Goal: Answer question/provide support

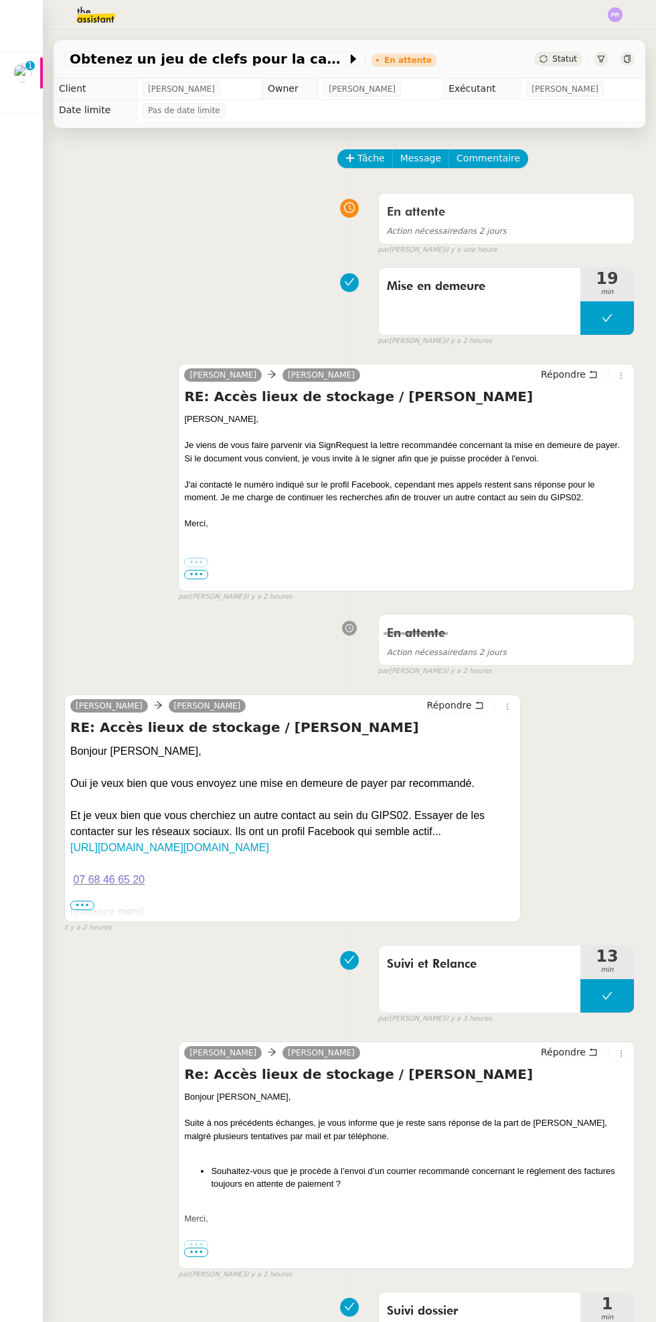
click at [29, 77] on img at bounding box center [22, 73] width 19 height 19
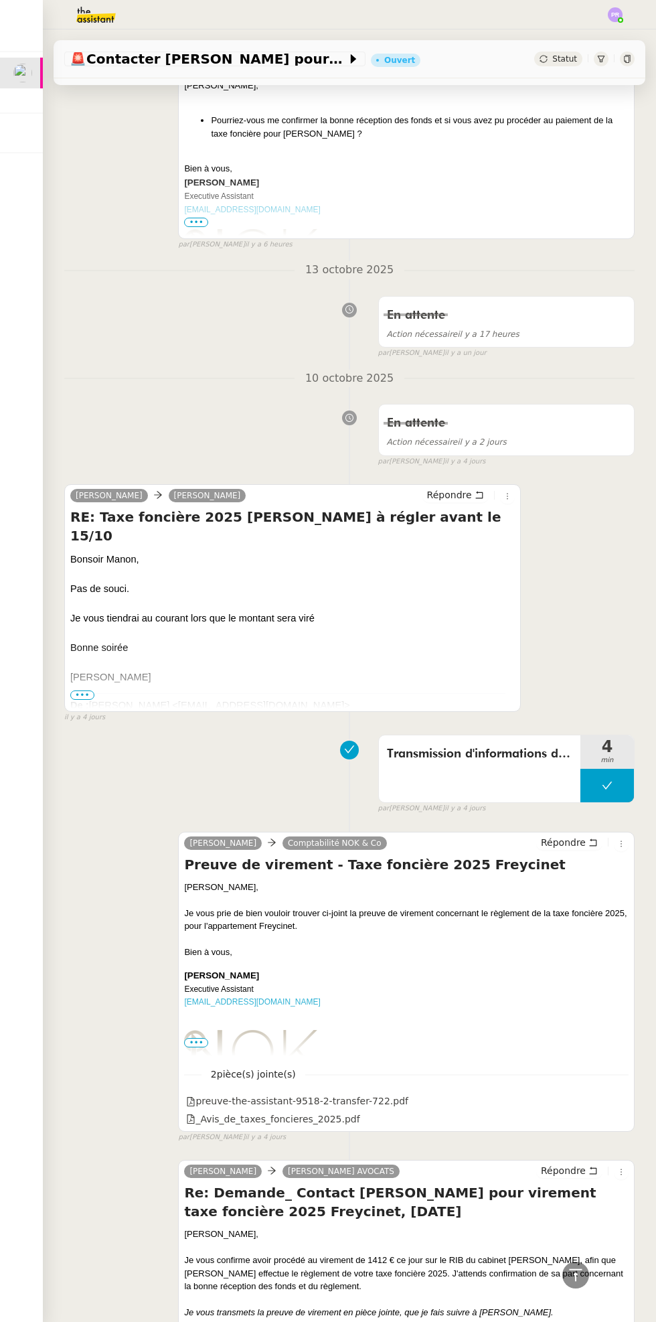
scroll to position [2787, 0]
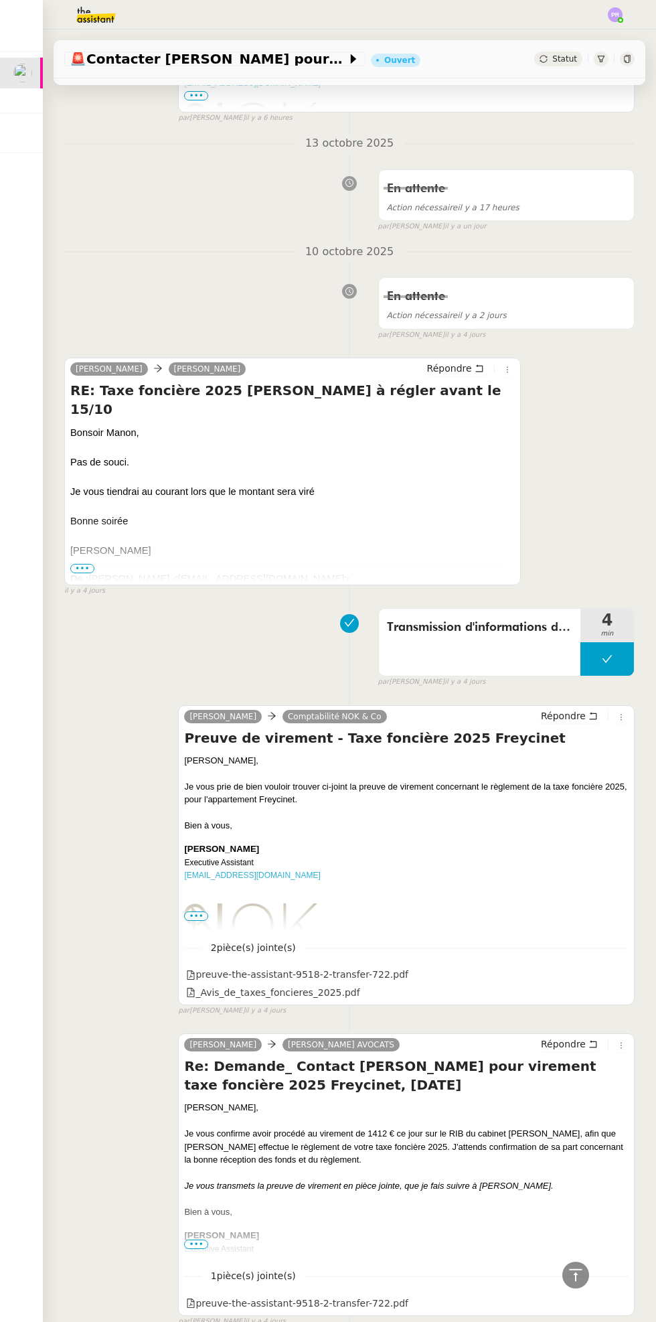
click at [317, 985] on div "_Avis_de_taxes_foncieres_2025.pdf" at bounding box center [272, 992] width 173 height 15
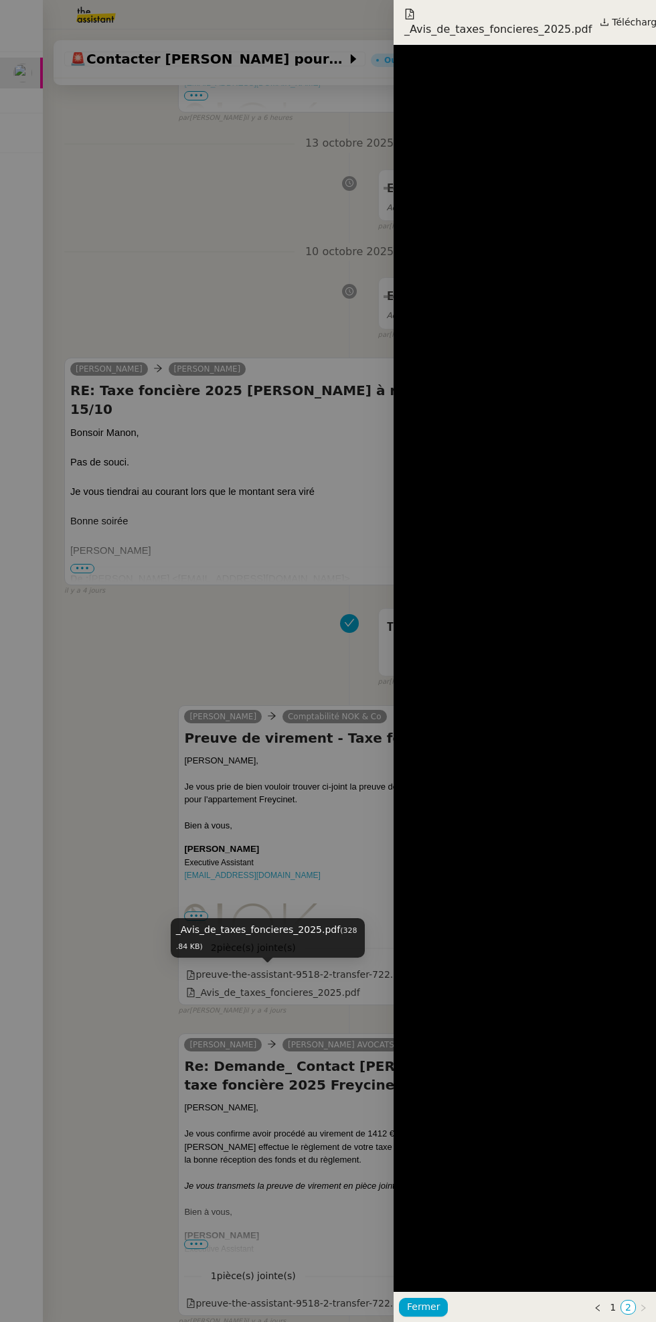
click at [636, 23] on span "Télécharger" at bounding box center [639, 21] width 54 height 17
click at [273, 263] on div at bounding box center [328, 661] width 656 height 1322
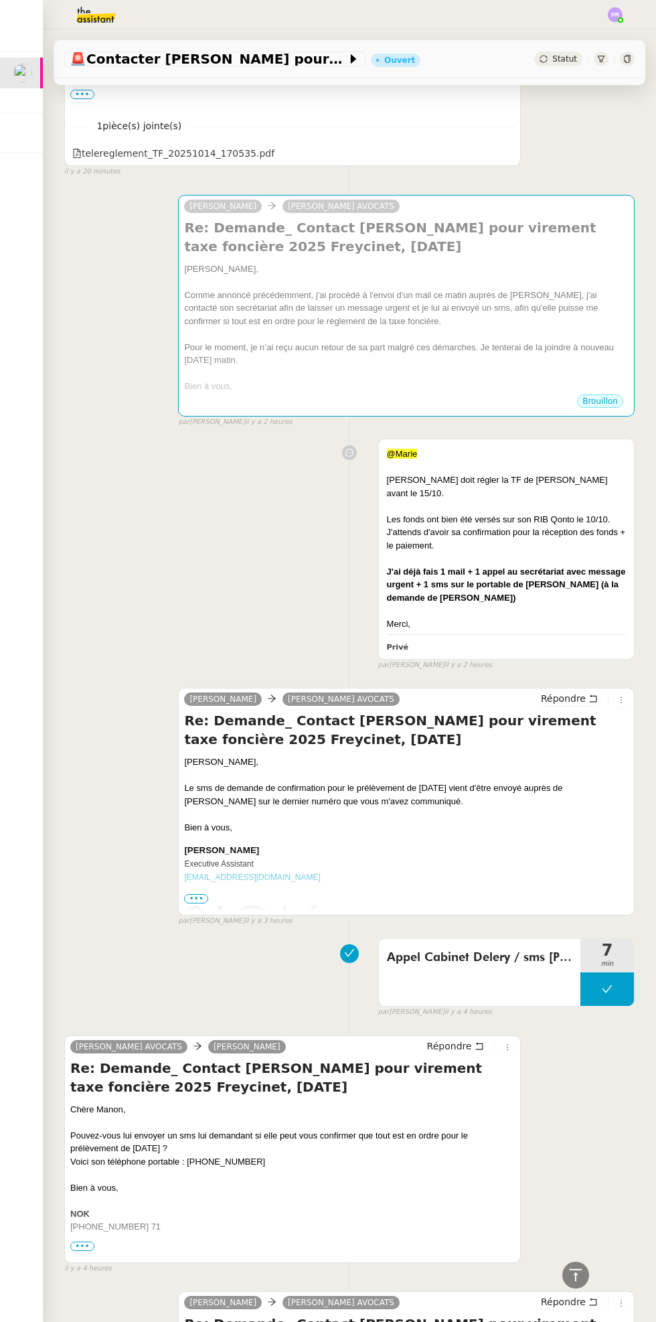
scroll to position [0, 0]
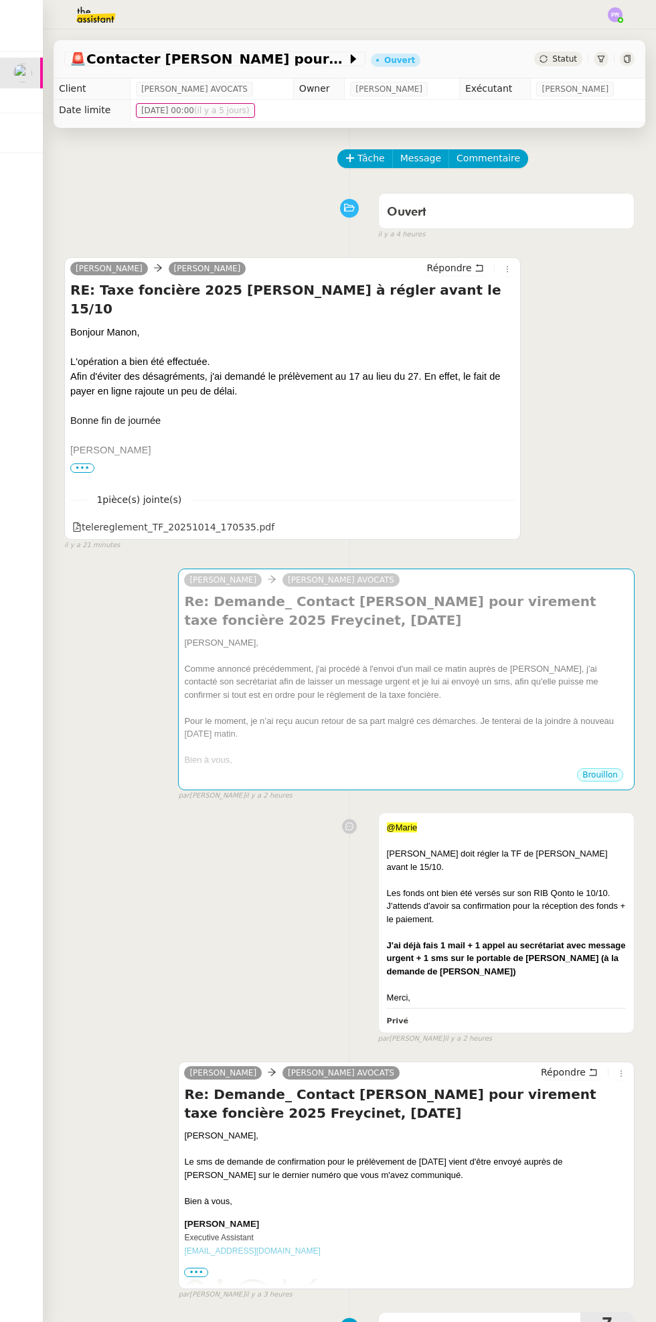
click at [451, 682] on div "Comme annoncé précédemment, j'ai procédé à l'envoi d'un mail ce matin auprès de…" at bounding box center [406, 682] width 445 height 40
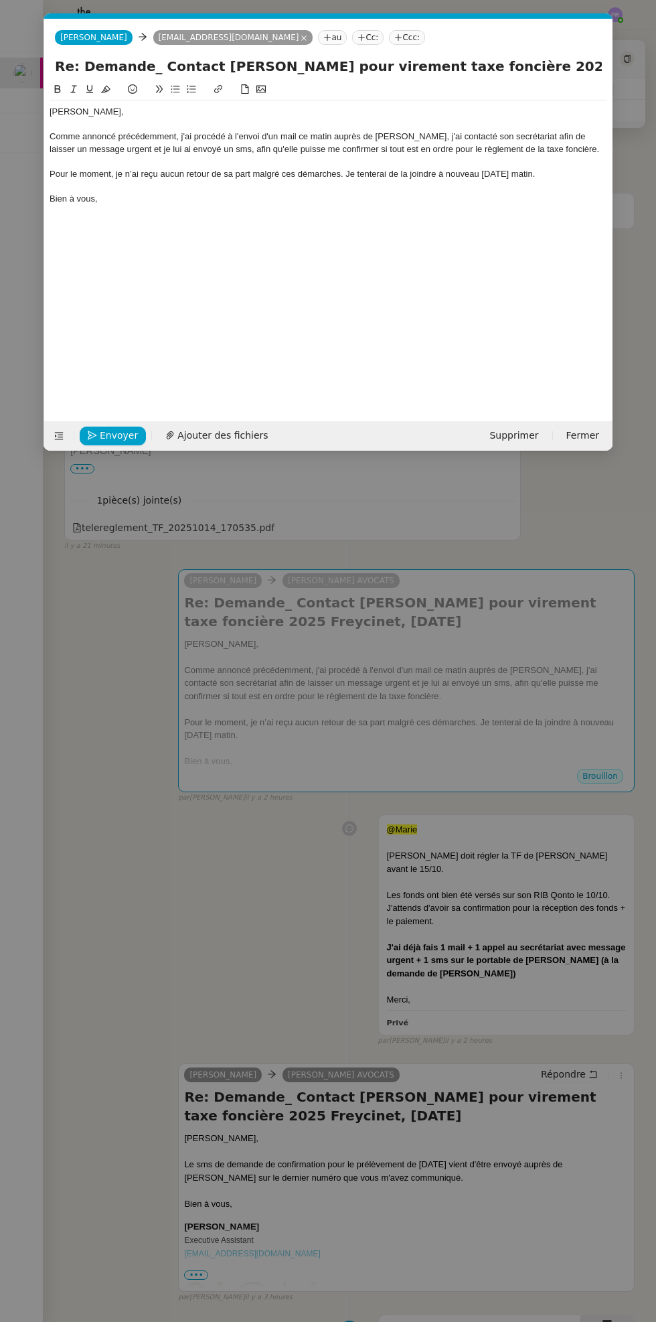
scroll to position [0, 28]
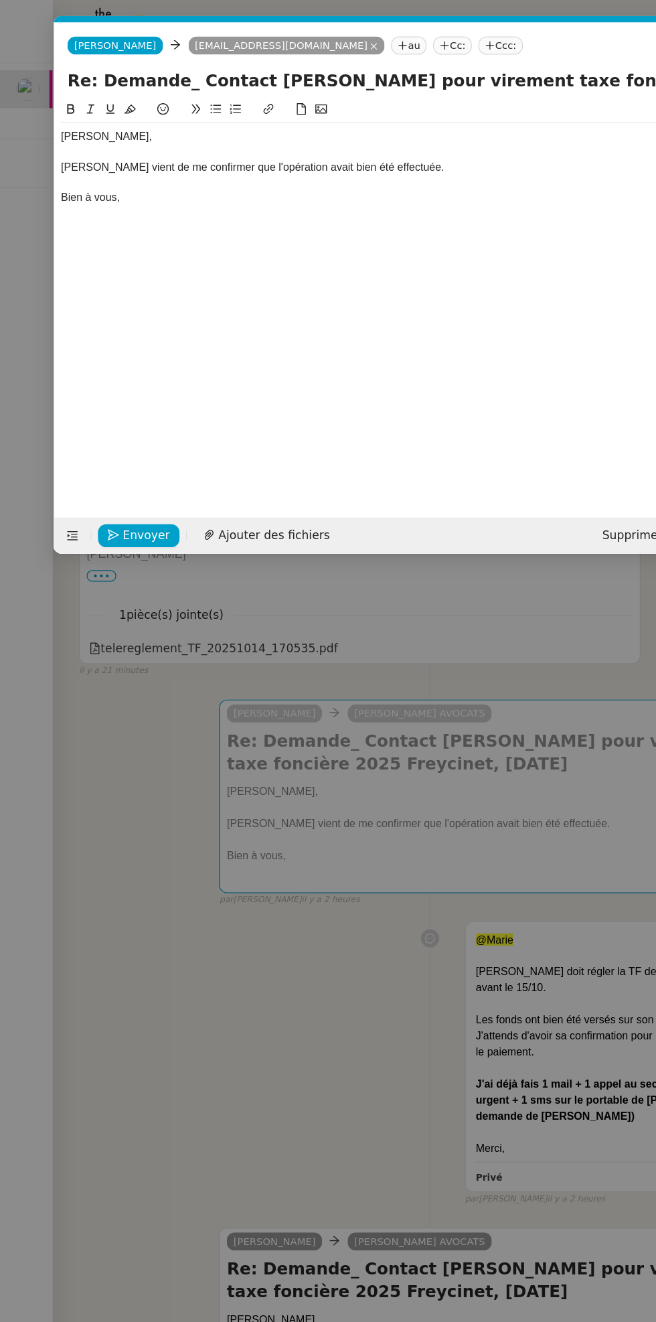
click at [386, 129] on div at bounding box center [329, 125] width 558 height 12
click at [395, 137] on div "[PERSON_NAME] vient de me confirmer que l'opération avait bien été effectuée." at bounding box center [329, 137] width 558 height 12
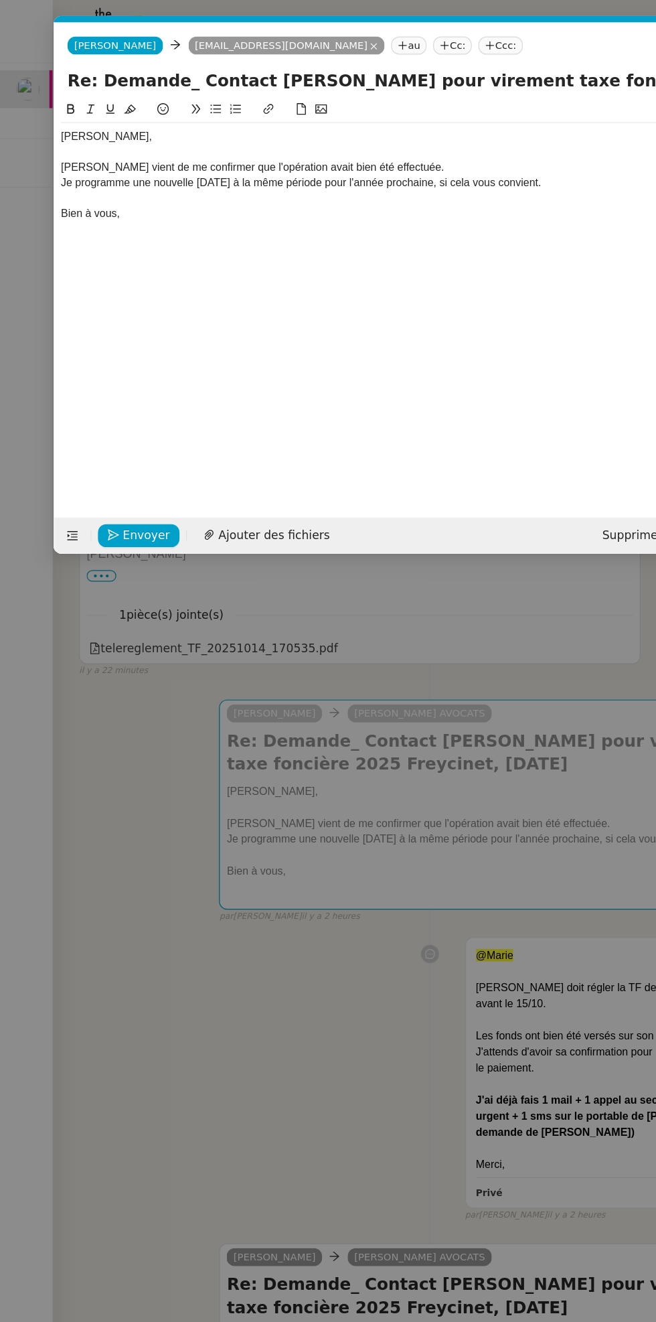
click at [227, 134] on div "[PERSON_NAME] vient de me confirmer que l'opération avait bien été effectuée." at bounding box center [329, 137] width 558 height 12
click at [197, 159] on div at bounding box center [329, 161] width 558 height 12
click at [196, 145] on div "Je programme une nouvelle [DATE] à la même période pour l'année prochaine, si c…" at bounding box center [329, 149] width 558 height 12
click at [104, 429] on span "Envoyer" at bounding box center [119, 435] width 38 height 15
click at [144, 439] on span "Confirmer l'envoi" at bounding box center [140, 435] width 80 height 15
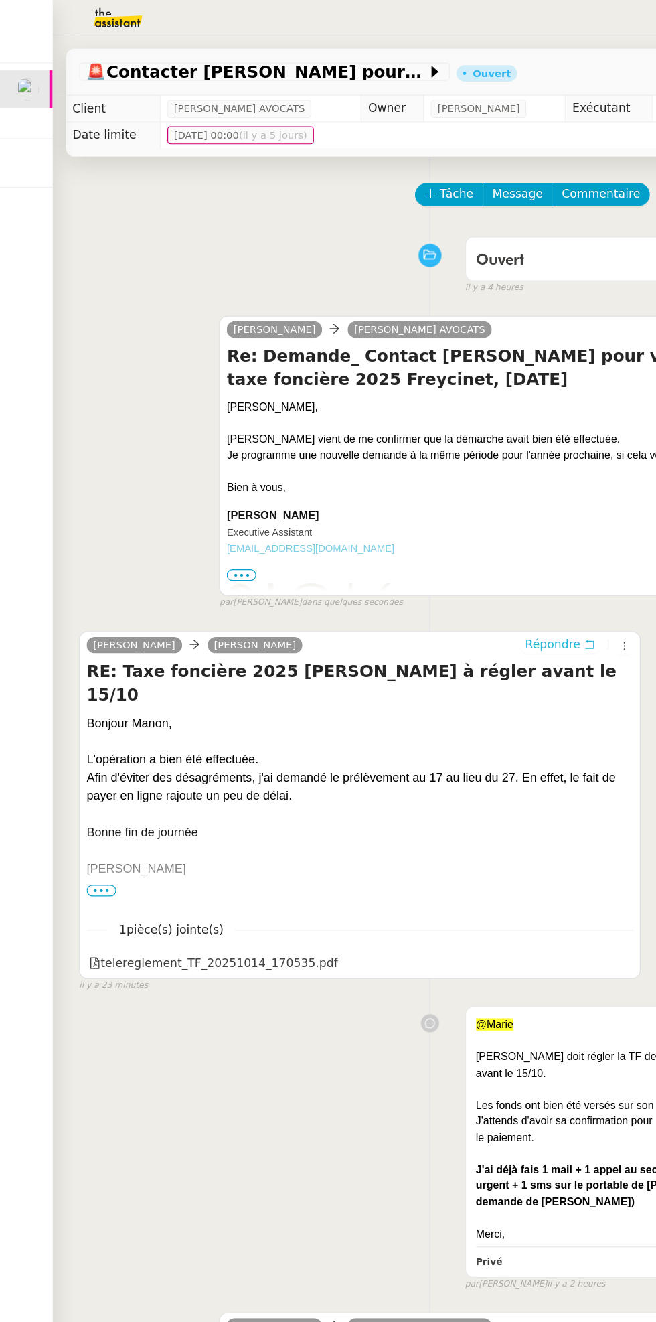
click at [461, 526] on span "Répondre" at bounding box center [449, 524] width 45 height 13
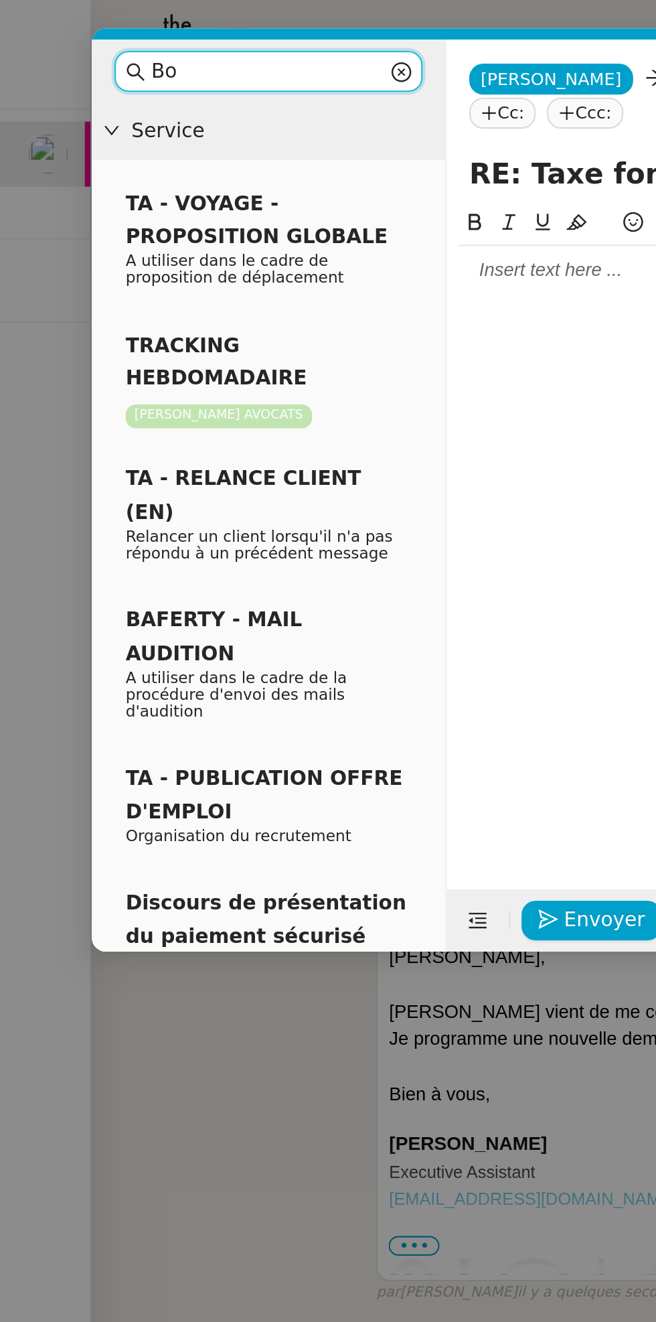
type input "B"
click at [262, 122] on div at bounding box center [412, 128] width 390 height 12
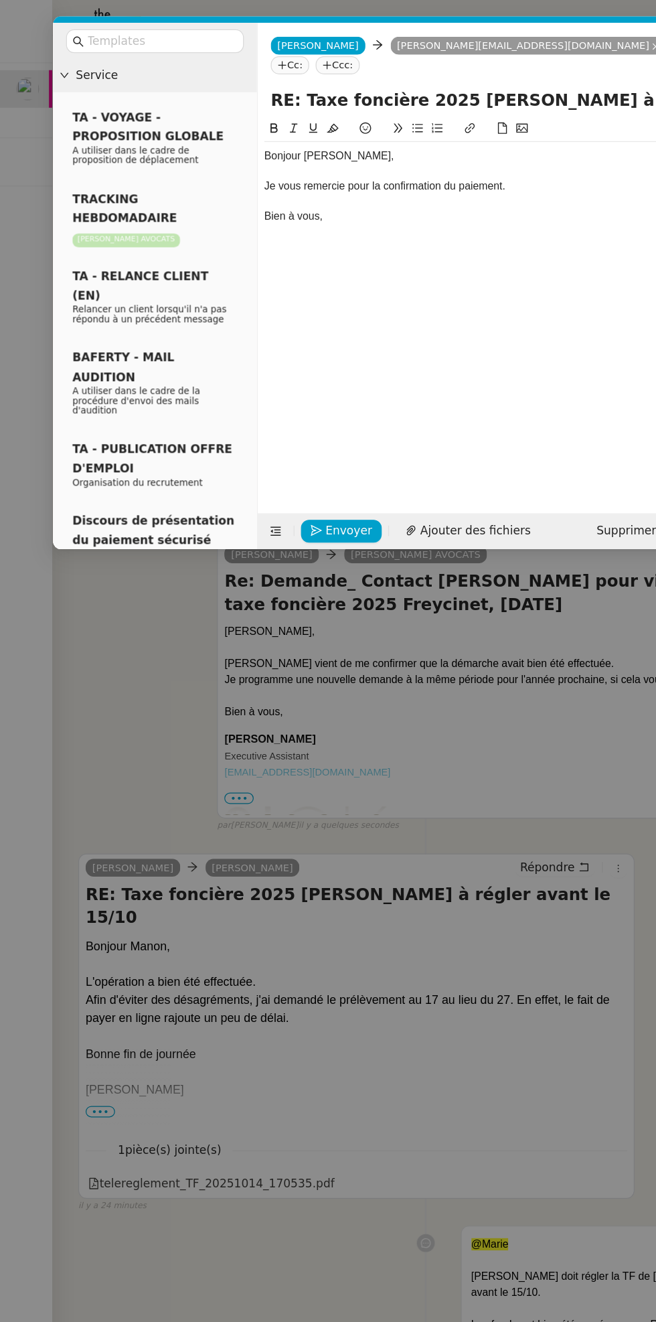
click at [457, 147] on div "Je vous remercie pour la confirmation du paiement." at bounding box center [412, 153] width 390 height 12
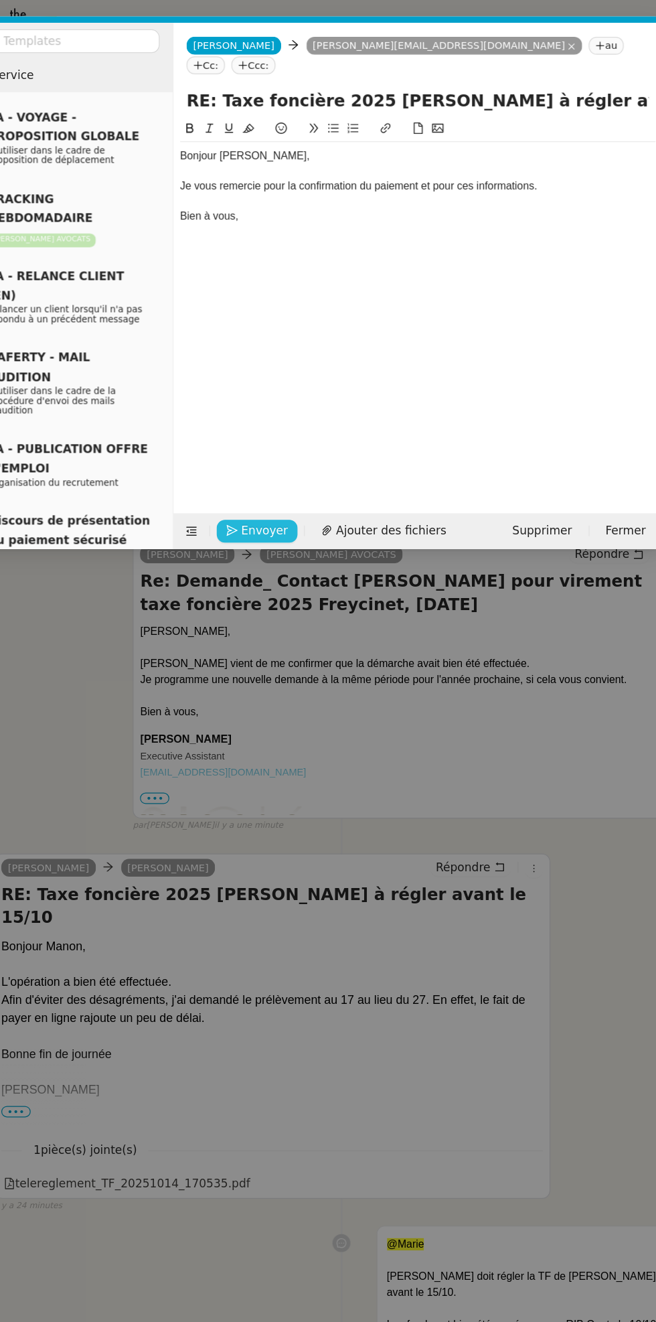
click at [288, 433] on span "Envoyer" at bounding box center [286, 435] width 38 height 15
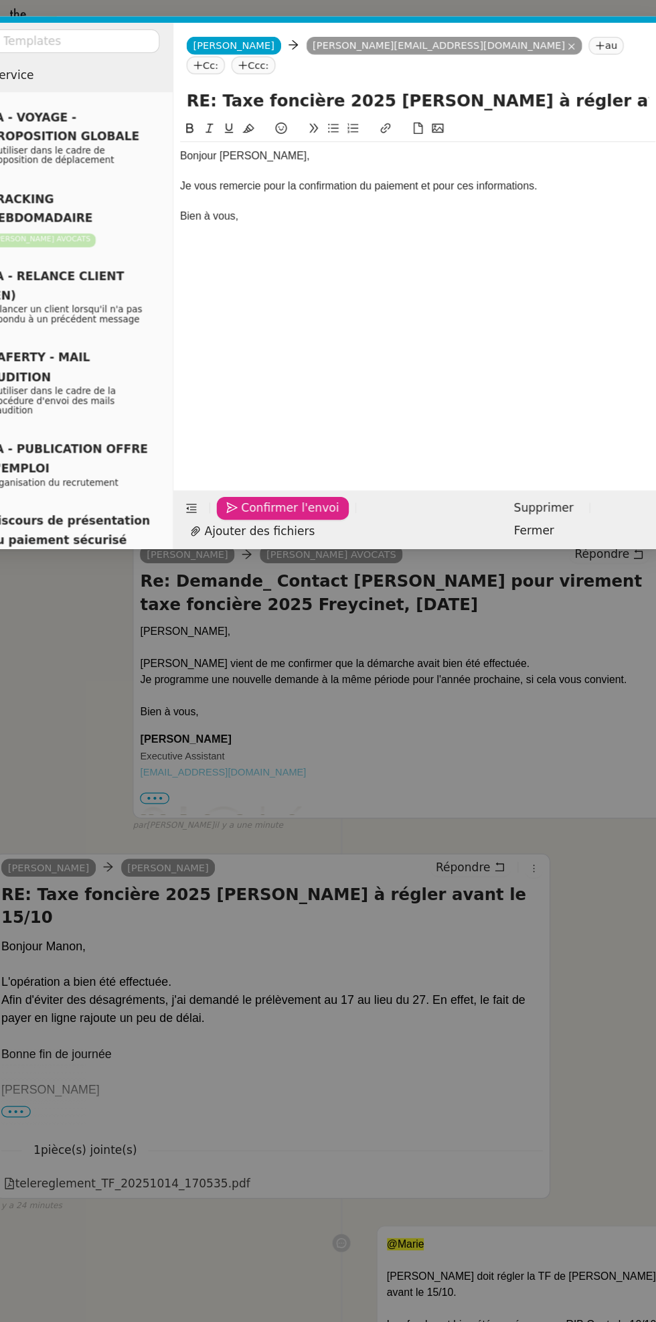
click at [301, 425] on span "Confirmer l'envoi" at bounding box center [307, 416] width 80 height 15
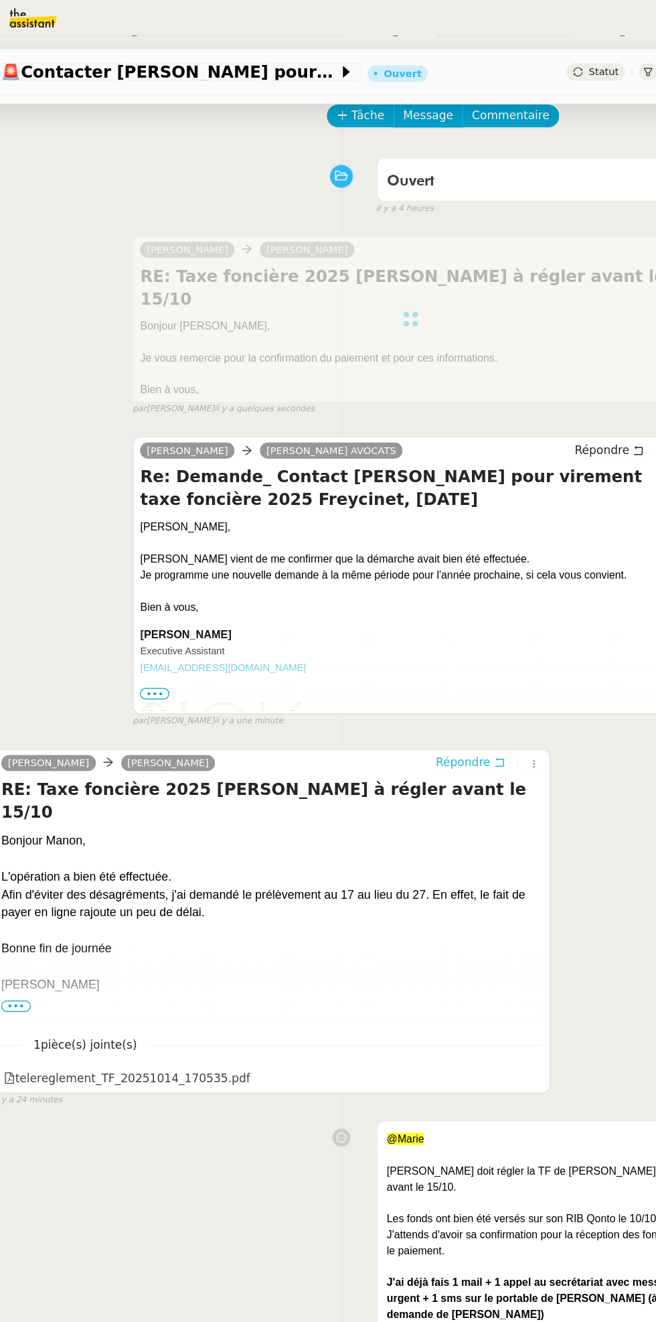
scroll to position [88, 0]
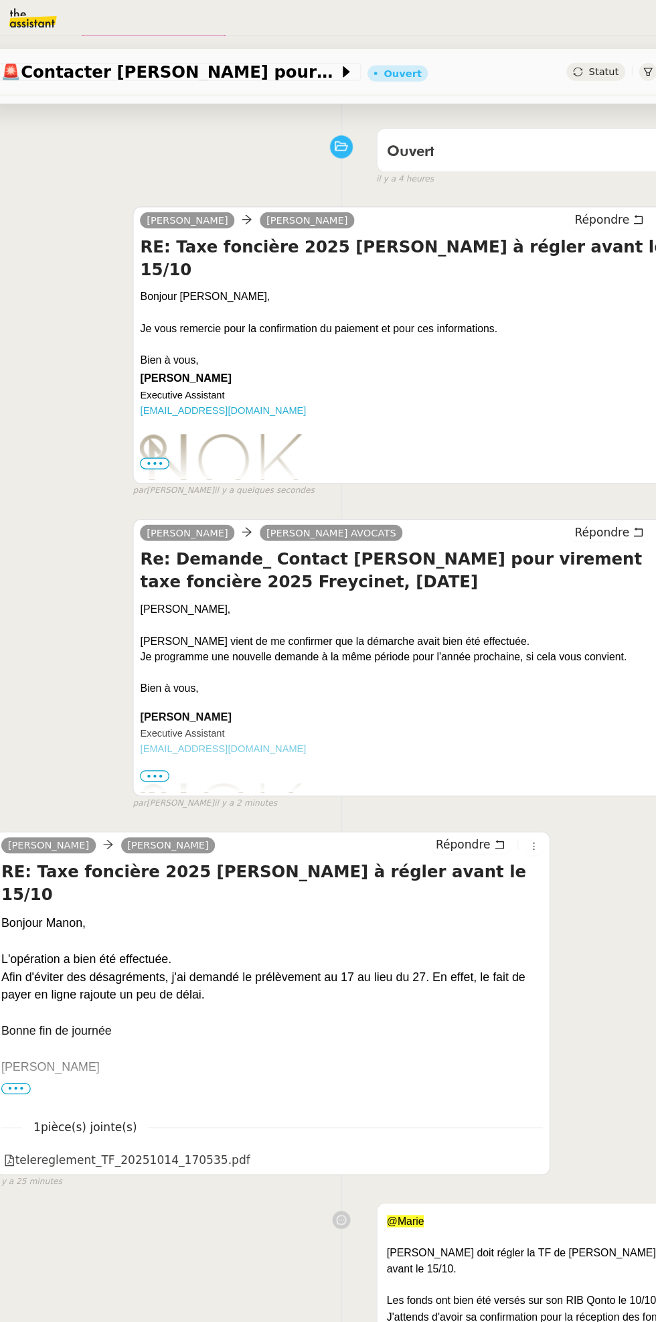
click at [561, 57] on span "Statut" at bounding box center [564, 58] width 25 height 9
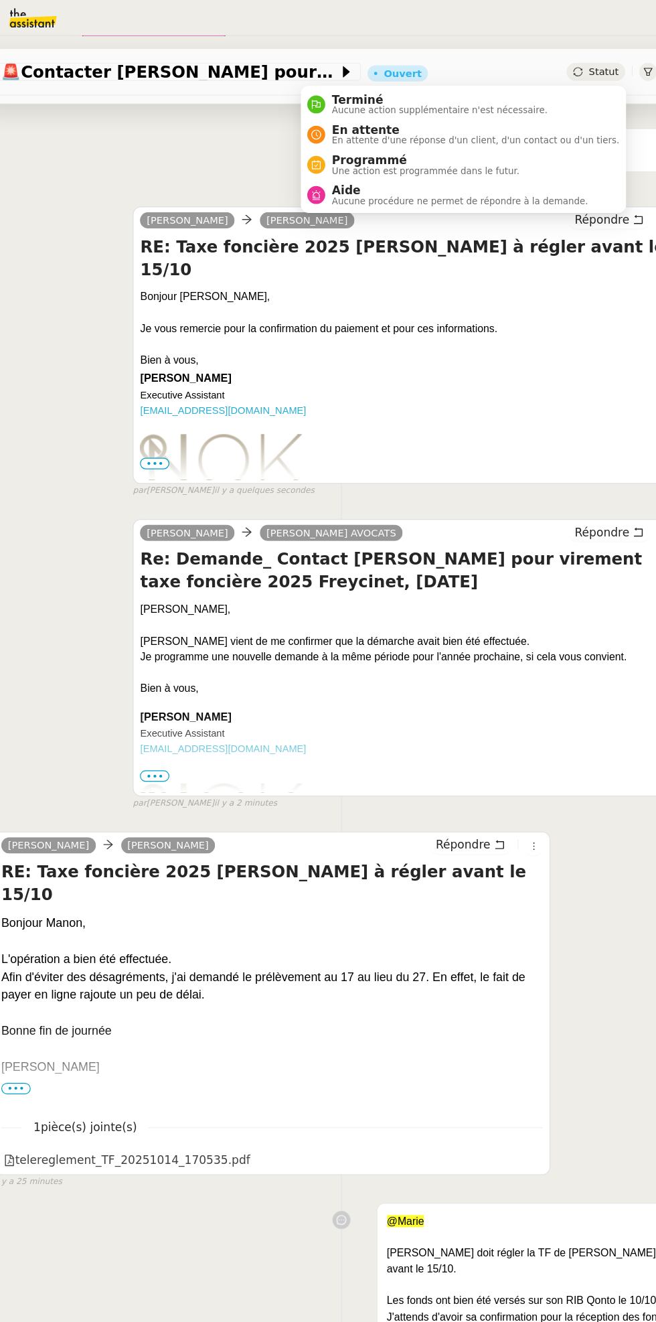
click at [447, 112] on span "En attente d'une réponse d'un client, d'un contact ou d'un tiers." at bounding box center [460, 115] width 236 height 7
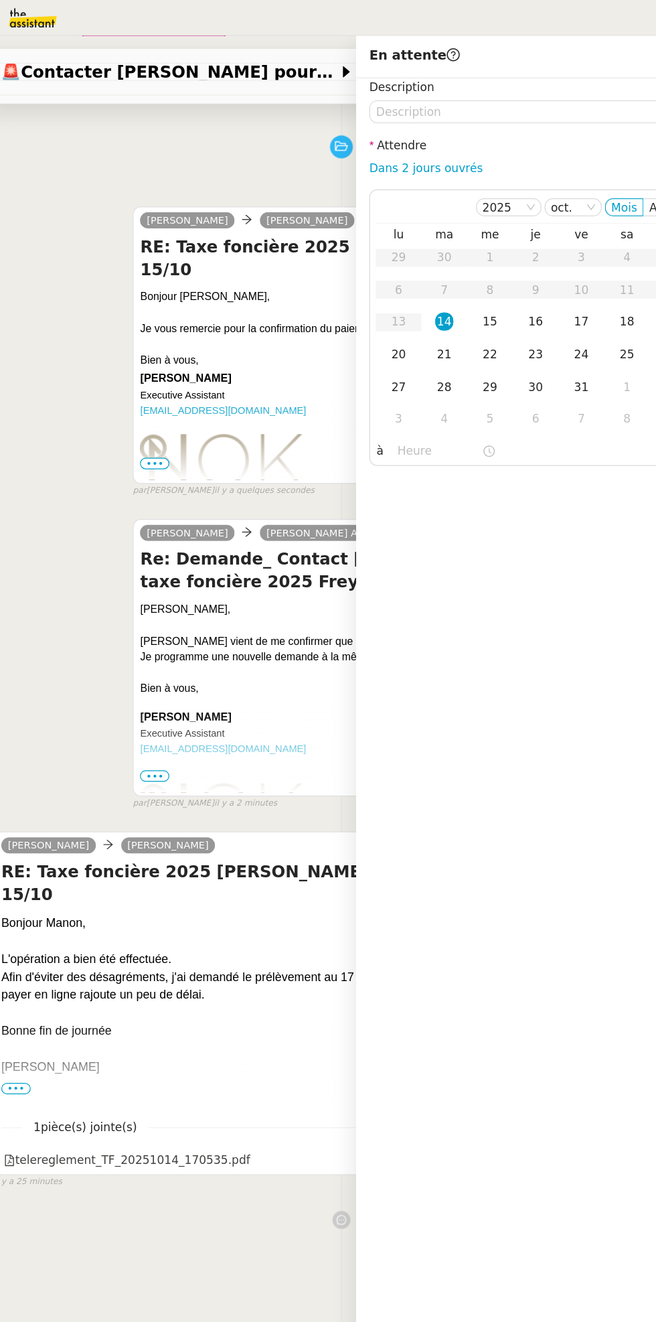
click at [510, 262] on div "16" at bounding box center [509, 263] width 15 height 15
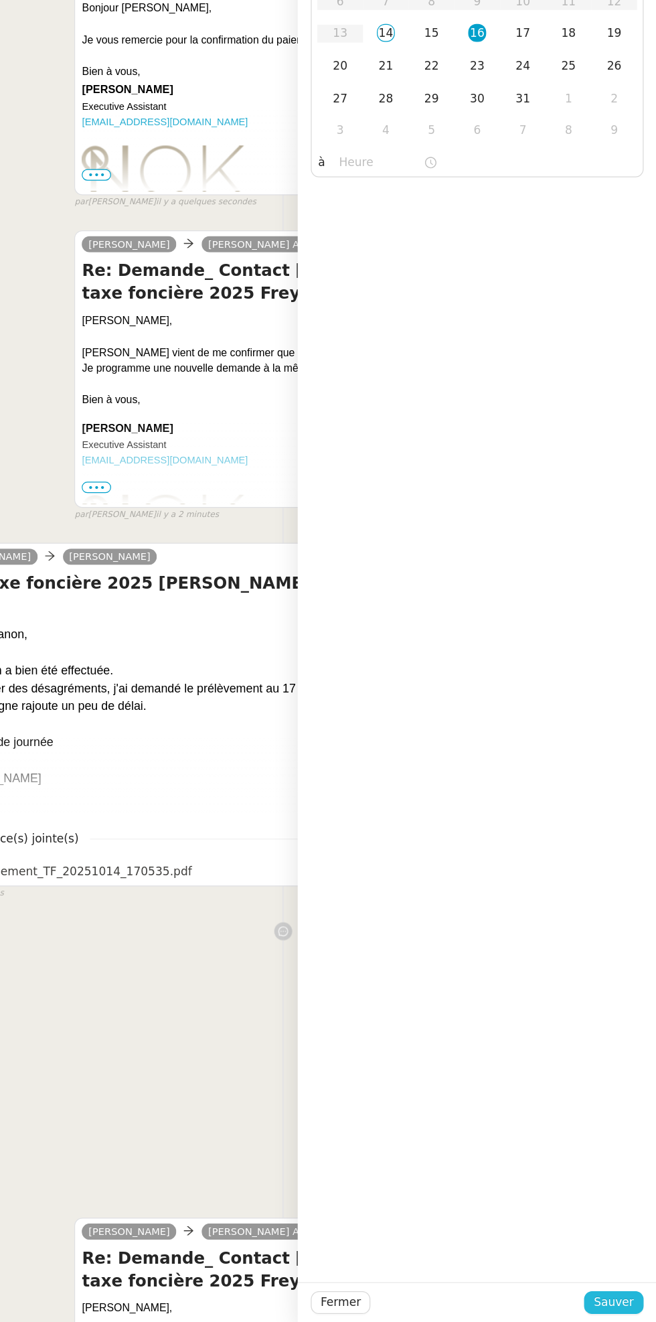
click at [627, 1300] on span "Sauver" at bounding box center [621, 1305] width 33 height 15
